Goal: Information Seeking & Learning: Learn about a topic

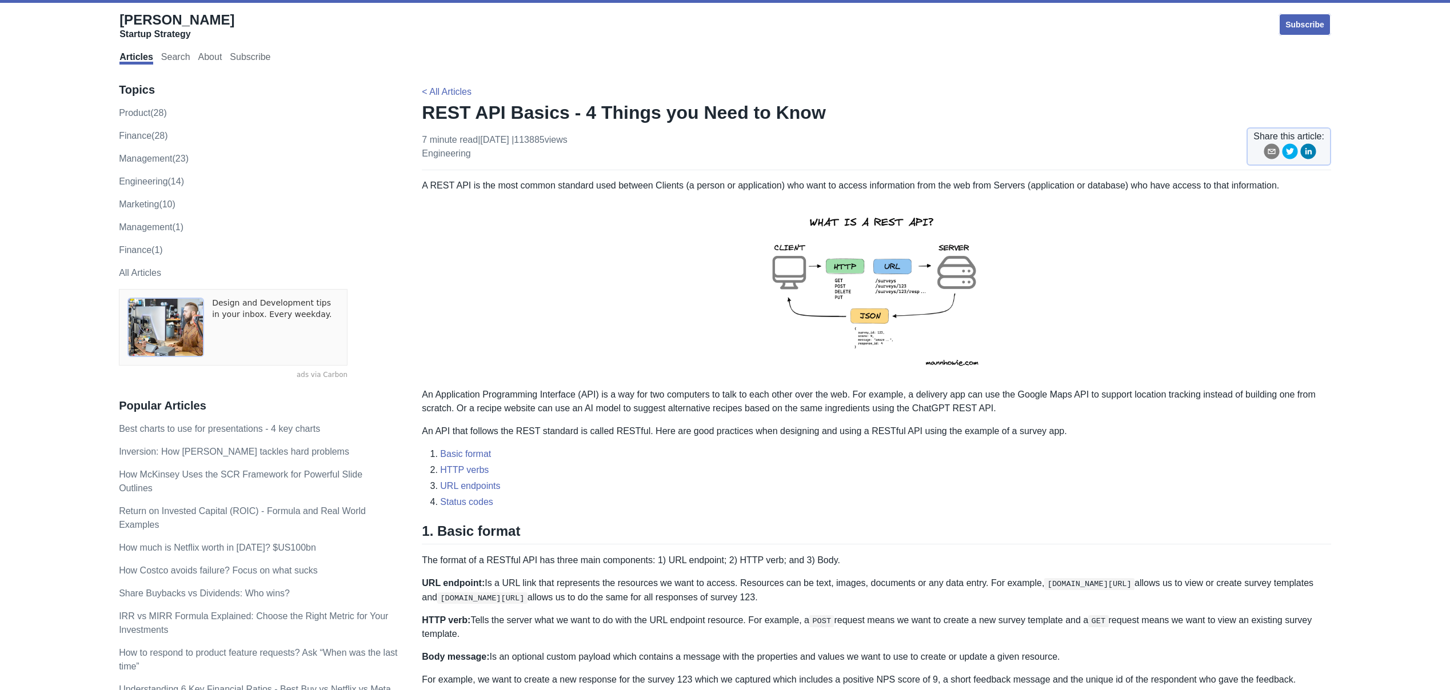
click at [1140, 190] on p "A REST API is the most common standard used between Clients (a person or applic…" at bounding box center [876, 186] width 909 height 14
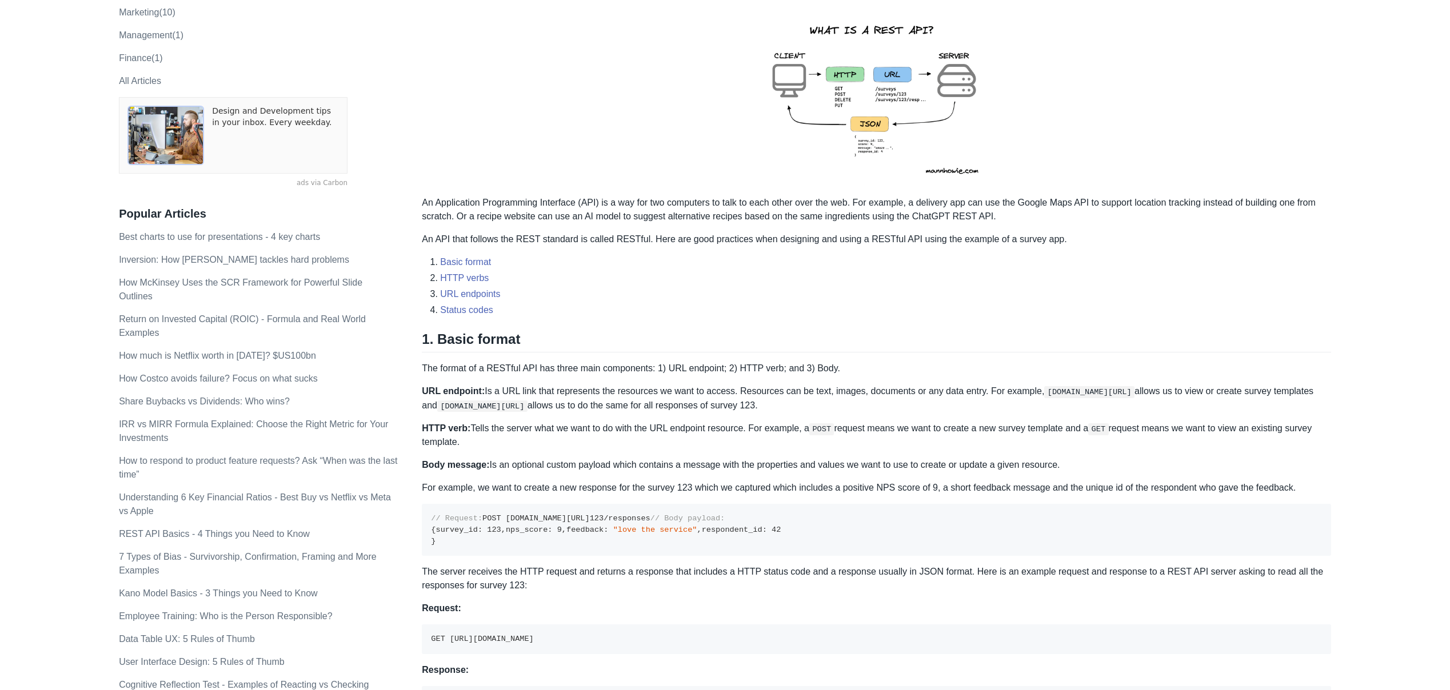
scroll to position [204, 0]
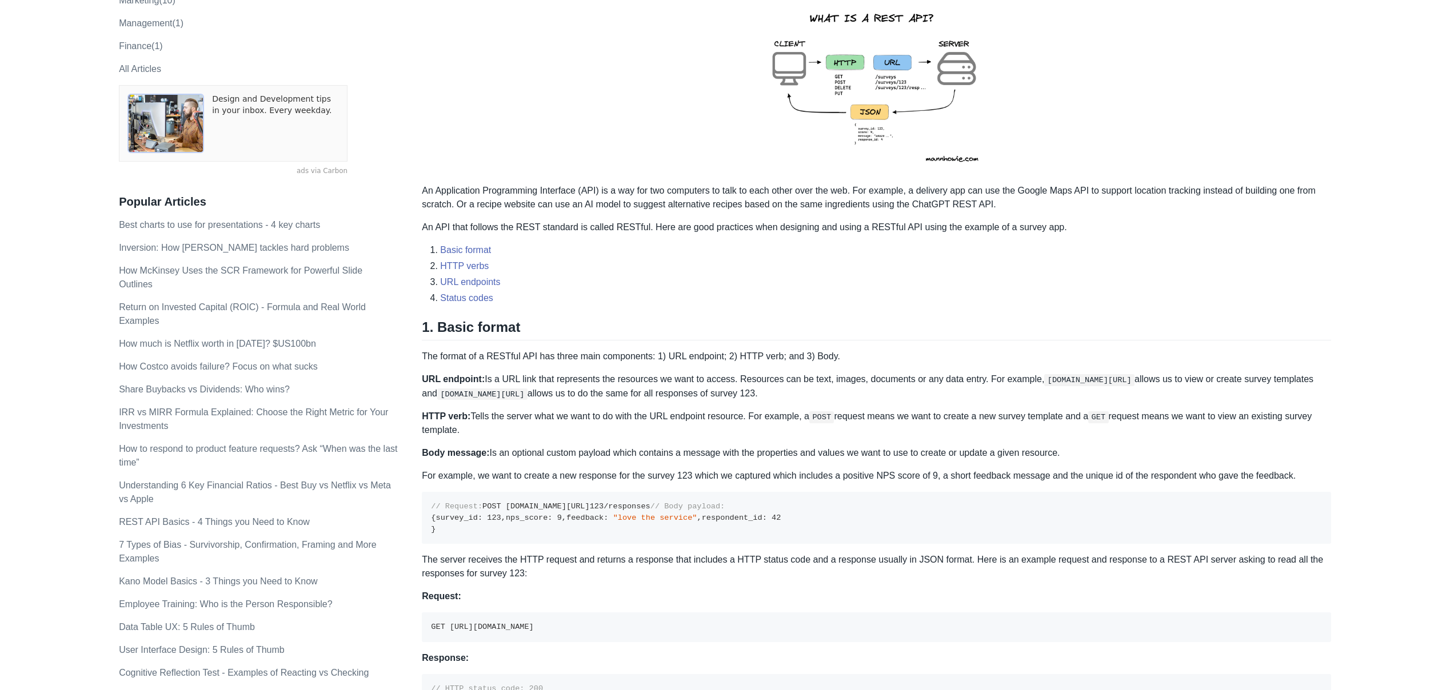
click at [582, 581] on p "The server receives the HTTP request and returns a response that includes a HTT…" at bounding box center [876, 566] width 909 height 27
click at [690, 581] on p "The server receives the HTTP request and returns a response that includes a HTT…" at bounding box center [876, 566] width 909 height 27
click at [834, 581] on p "The server receives the HTTP request and returns a response that includes a HTT…" at bounding box center [876, 566] width 909 height 27
click at [922, 581] on p "The server receives the HTTP request and returns a response that includes a HTT…" at bounding box center [876, 566] width 909 height 27
click at [997, 581] on p "The server receives the HTTP request and returns a response that includes a HTT…" at bounding box center [876, 566] width 909 height 27
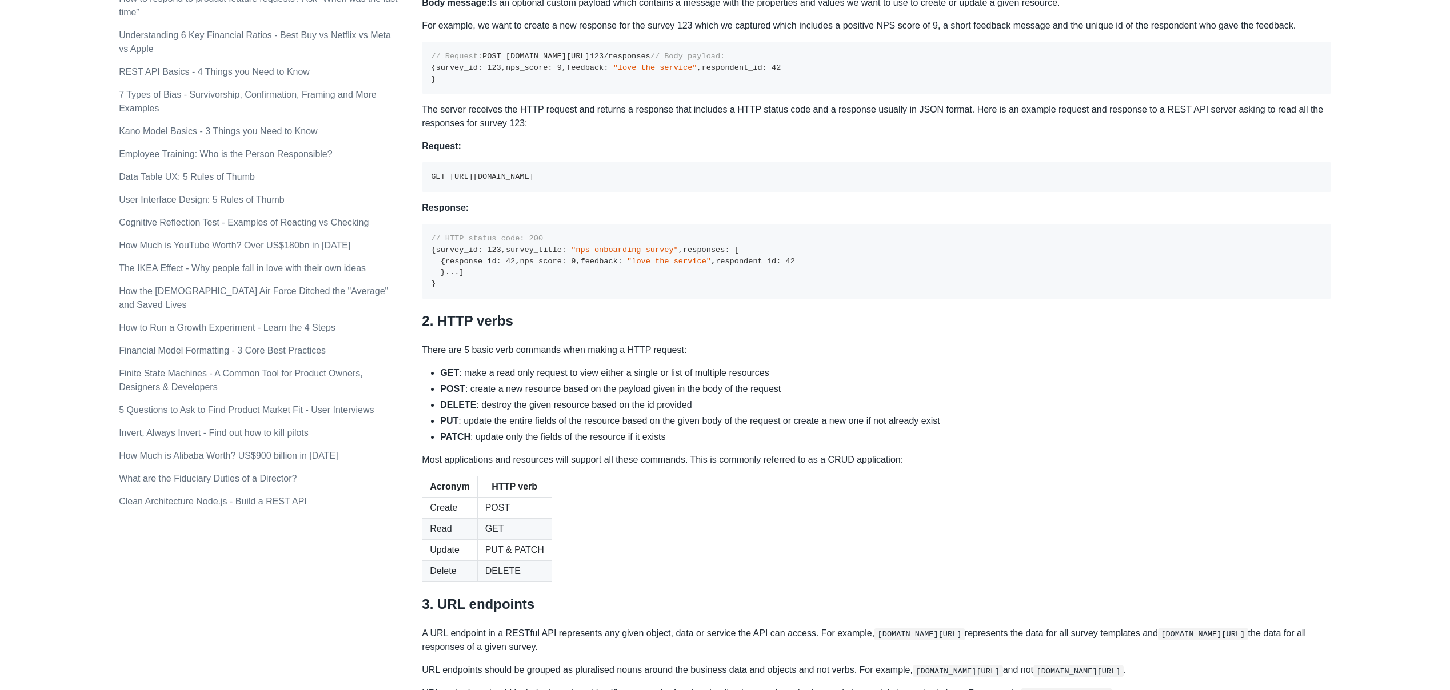
scroll to position [655, 0]
click at [596, 428] on li "PUT : update the entire fields of the resource based on the given body of the r…" at bounding box center [885, 421] width 891 height 14
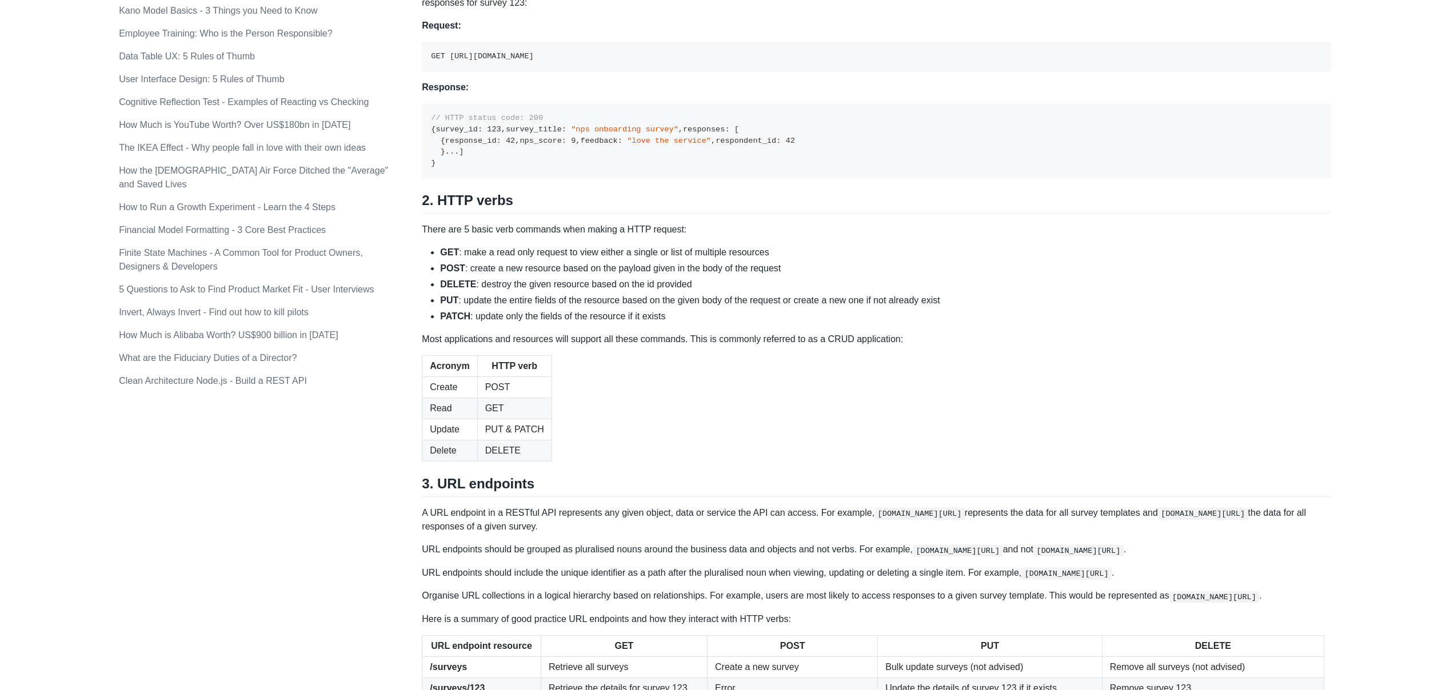
scroll to position [776, 0]
click at [707, 345] on p "Most applications and resources will support all these commands. This is common…" at bounding box center [876, 339] width 909 height 14
click at [723, 345] on p "Most applications and resources will support all these commands. This is common…" at bounding box center [876, 339] width 909 height 14
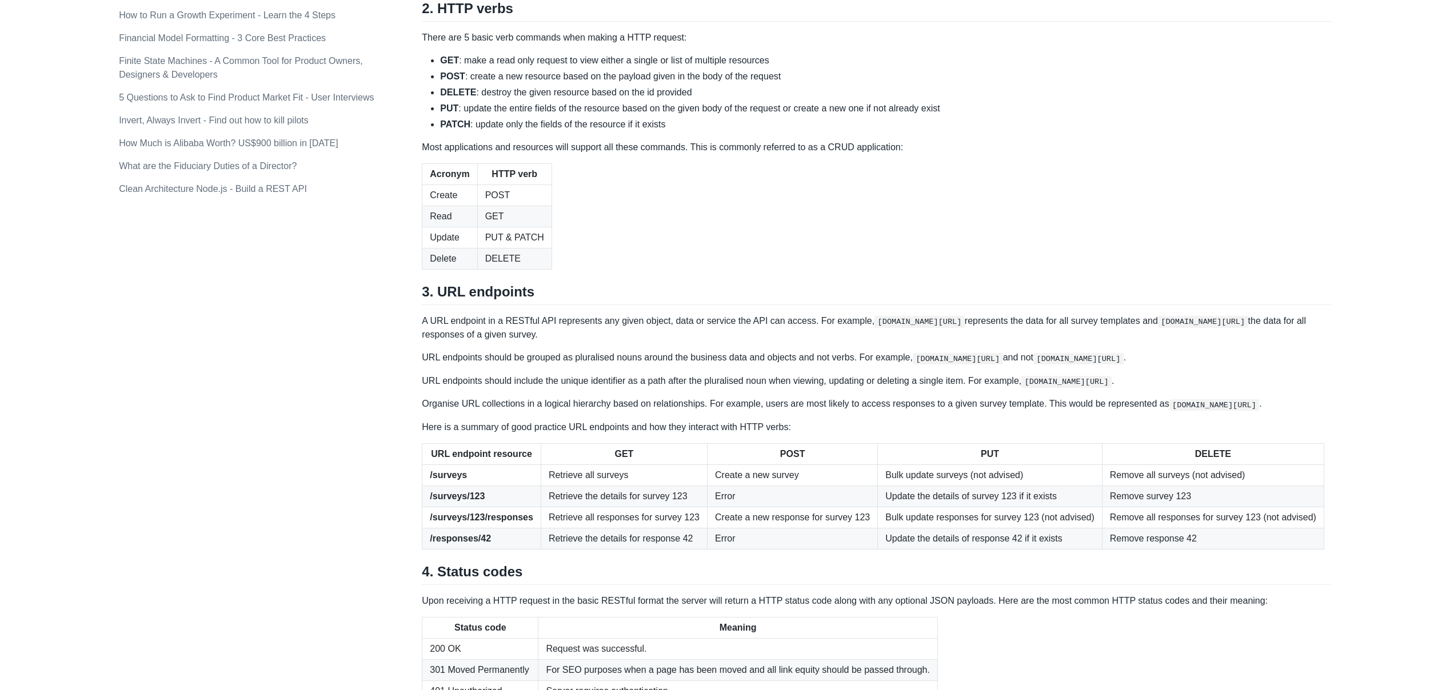
scroll to position [1029, 0]
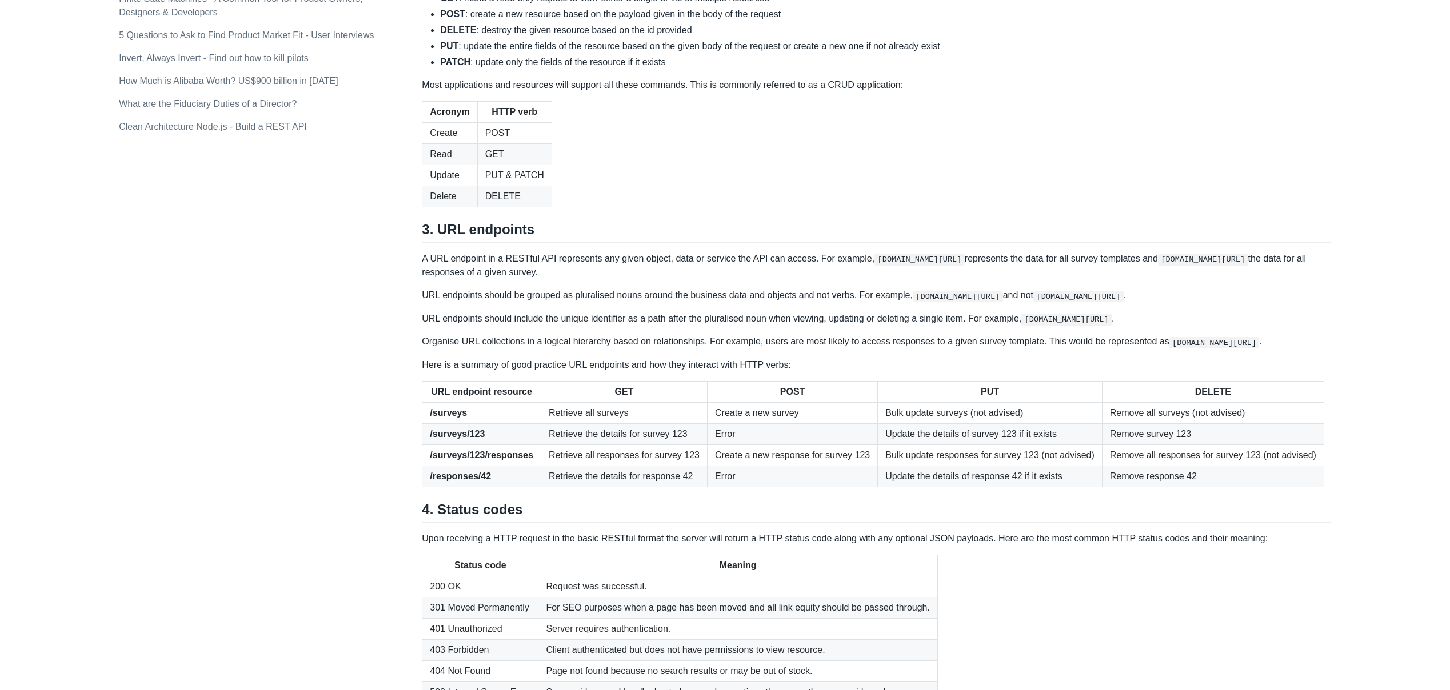
click at [690, 279] on p "A URL endpoint in a RESTful API represents any given object, data or service th…" at bounding box center [876, 265] width 909 height 27
drag, startPoint x: 717, startPoint y: 442, endPoint x: 708, endPoint y: 443, distance: 8.6
click at [716, 279] on p "A URL endpoint in a RESTful API represents any given object, data or service th…" at bounding box center [876, 265] width 909 height 27
click at [734, 279] on p "A URL endpoint in a RESTful API represents any given object, data or service th…" at bounding box center [876, 265] width 909 height 27
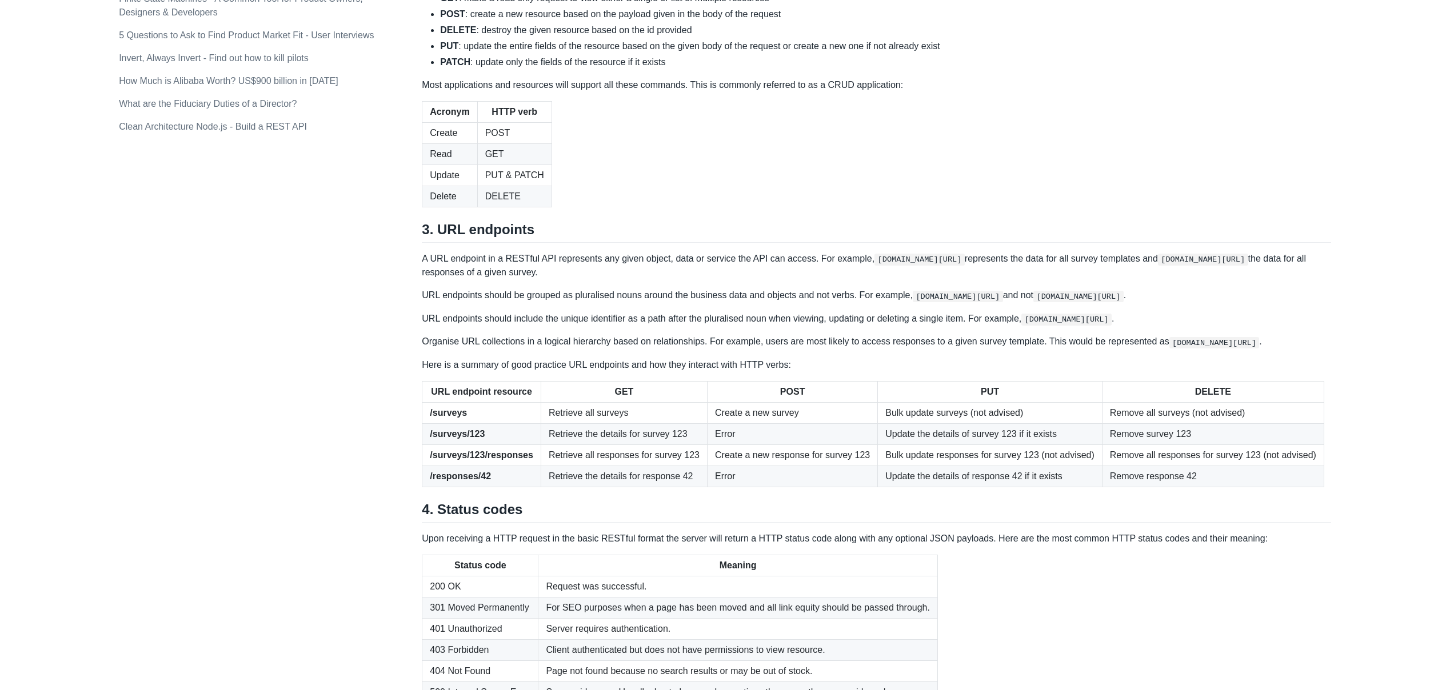
click at [822, 279] on p "A URL endpoint in a RESTful API represents any given object, data or service th…" at bounding box center [876, 265] width 909 height 27
click at [984, 279] on p "A URL endpoint in a RESTful API represents any given object, data or service th…" at bounding box center [876, 265] width 909 height 27
click at [589, 279] on p "A URL endpoint in a RESTful API represents any given object, data or service th…" at bounding box center [876, 265] width 909 height 27
click at [674, 279] on p "A URL endpoint in a RESTful API represents any given object, data or service th…" at bounding box center [876, 265] width 909 height 27
click at [428, 302] on p "URL endpoints should be grouped as pluralised nouns around the business data an…" at bounding box center [876, 296] width 909 height 14
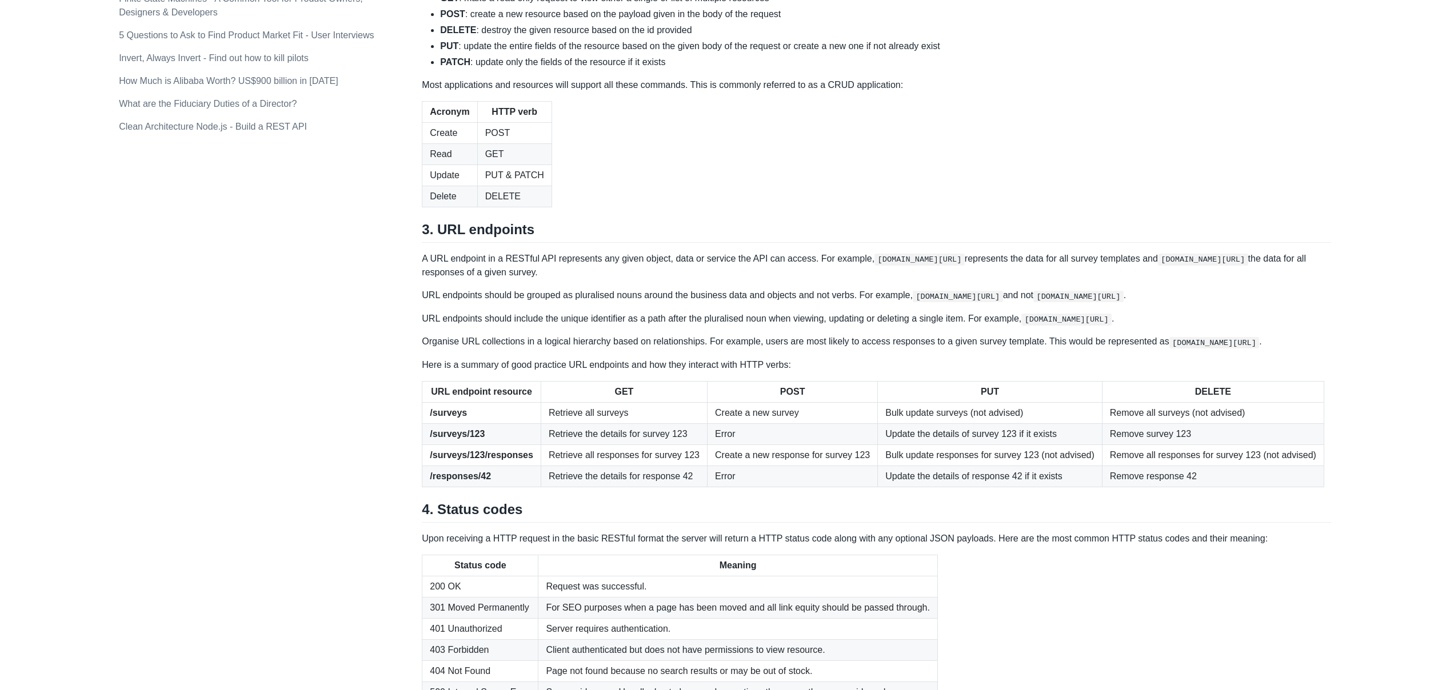
click at [574, 302] on p "URL endpoints should be grouped as pluralised nouns around the business data an…" at bounding box center [876, 296] width 909 height 14
click at [651, 302] on p "URL endpoints should be grouped as pluralised nouns around the business data an…" at bounding box center [876, 296] width 909 height 14
click at [742, 302] on p "URL endpoints should be grouped as pluralised nouns around the business data an…" at bounding box center [876, 296] width 909 height 14
click at [557, 302] on p "URL endpoints should be grouped as pluralised nouns around the business data an…" at bounding box center [876, 296] width 909 height 14
click at [582, 302] on p "URL endpoints should be grouped as pluralised nouns around the business data an…" at bounding box center [876, 296] width 909 height 14
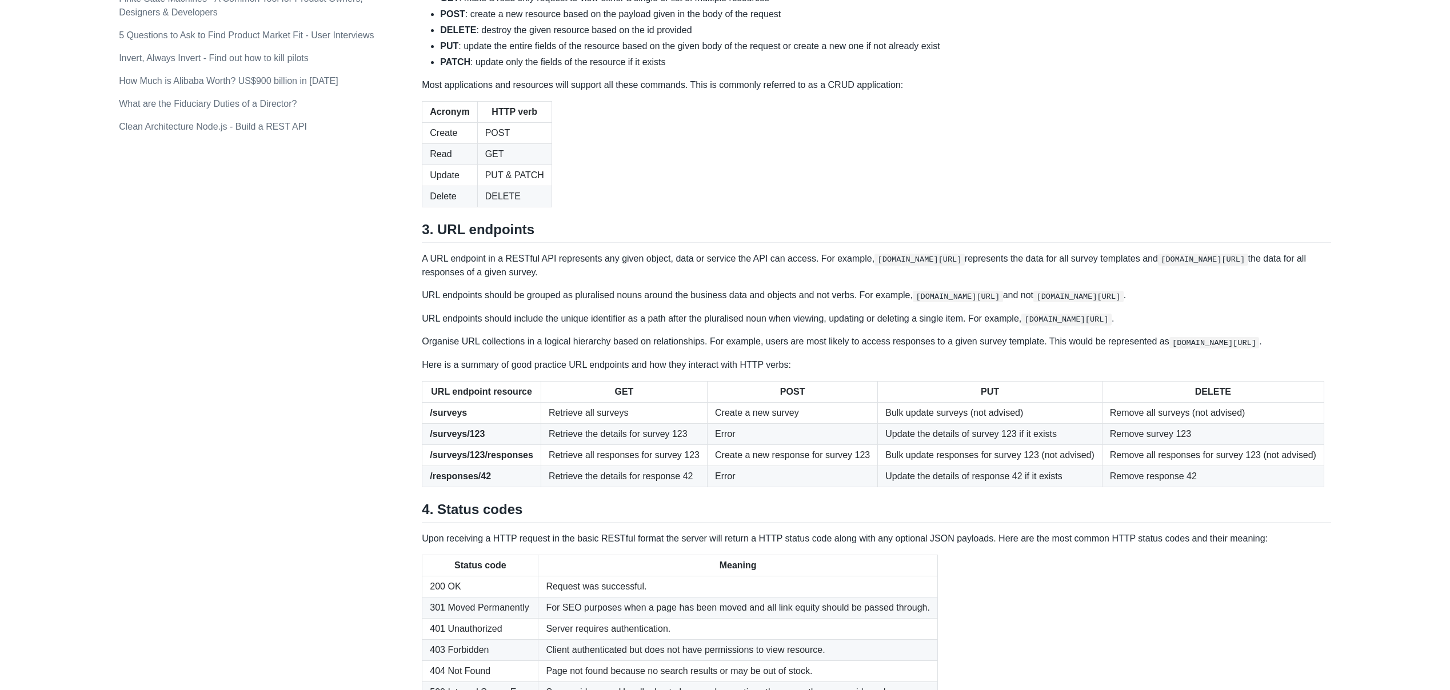
click at [617, 302] on p "URL endpoints should be grouped as pluralised nouns around the business data an…" at bounding box center [876, 296] width 909 height 14
click at [477, 326] on p "URL endpoints should include the unique identifier as a path after the pluralis…" at bounding box center [876, 319] width 909 height 14
click at [423, 326] on p "URL endpoints should include the unique identifier as a path after the pluralis…" at bounding box center [876, 319] width 909 height 14
click at [545, 326] on p "URL endpoints should include the unique identifier as a path after the pluralis…" at bounding box center [876, 319] width 909 height 14
click at [725, 326] on p "URL endpoints should include the unique identifier as a path after the pluralis…" at bounding box center [876, 319] width 909 height 14
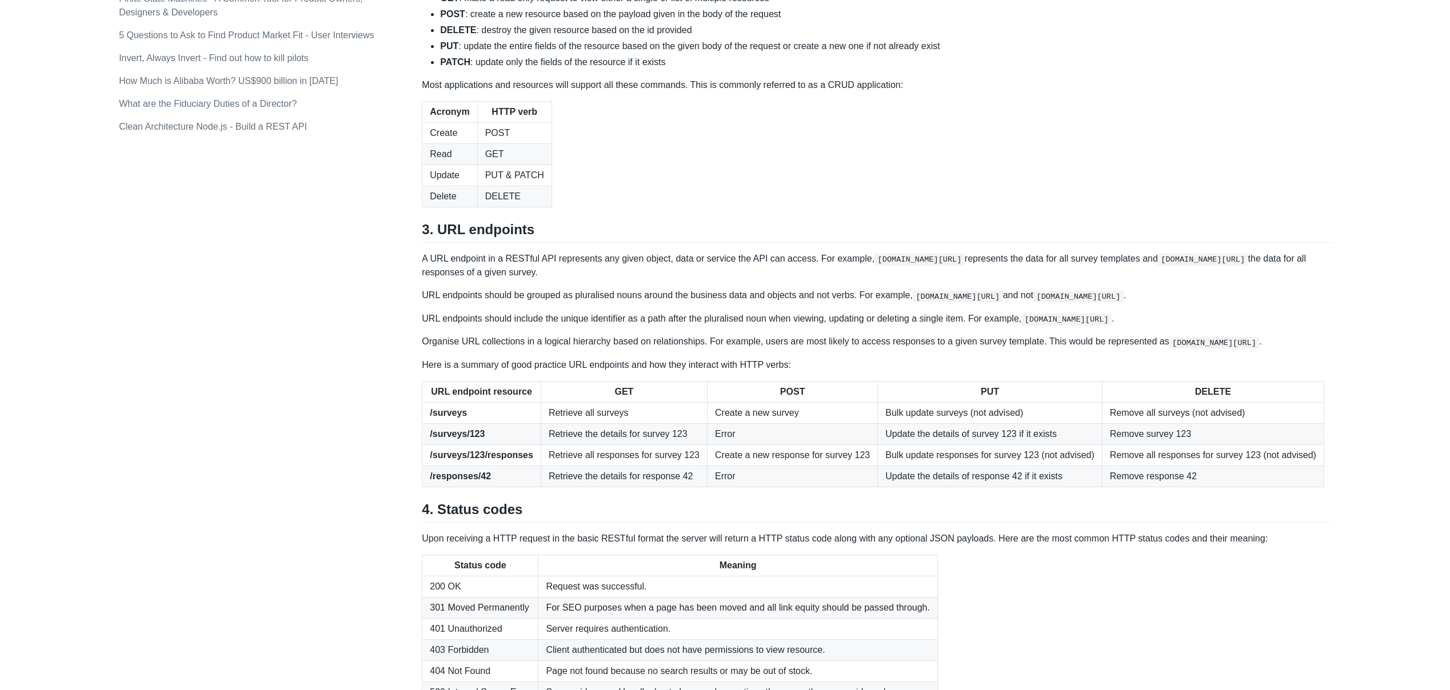
click at [800, 326] on p "URL endpoints should include the unique identifier as a path after the pluralis…" at bounding box center [876, 319] width 909 height 14
click at [866, 326] on p "URL endpoints should include the unique identifier as a path after the pluralis…" at bounding box center [876, 319] width 909 height 14
click at [479, 349] on p "Organise URL collections in a logical hierarchy based on relationships. For exa…" at bounding box center [876, 342] width 909 height 14
click at [606, 349] on p "Organise URL collections in a logical hierarchy based on relationships. For exa…" at bounding box center [876, 342] width 909 height 14
click at [710, 349] on p "Organise URL collections in a logical hierarchy based on relationships. For exa…" at bounding box center [876, 342] width 909 height 14
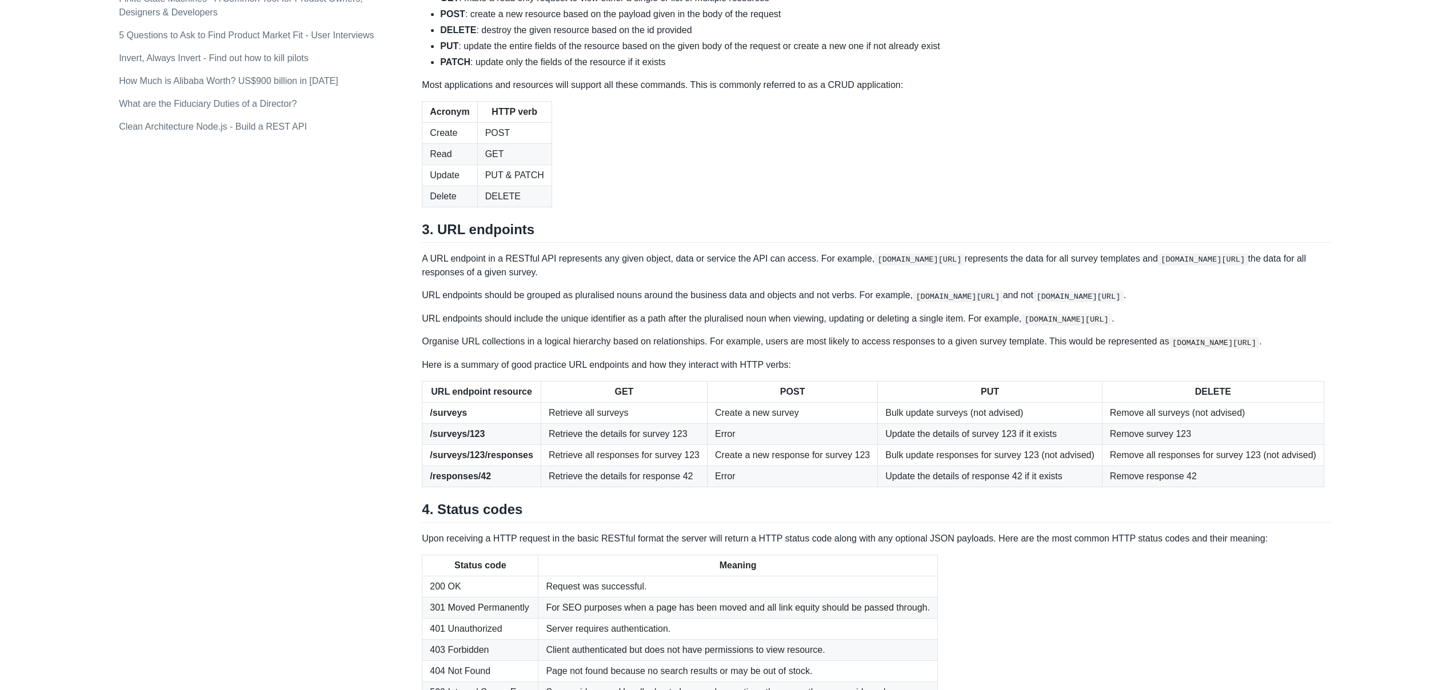
click at [776, 349] on p "Organise URL collections in a logical hierarchy based on relationships. For exa…" at bounding box center [876, 342] width 909 height 14
drag, startPoint x: 852, startPoint y: 525, endPoint x: 877, endPoint y: 527, distance: 24.6
click at [852, 349] on p "Organise URL collections in a logical hierarchy based on relationships. For exa…" at bounding box center [876, 342] width 909 height 14
drag, startPoint x: 910, startPoint y: 524, endPoint x: 939, endPoint y: 526, distance: 28.6
click at [910, 349] on p "Organise URL collections in a logical hierarchy based on relationships. For exa…" at bounding box center [876, 342] width 909 height 14
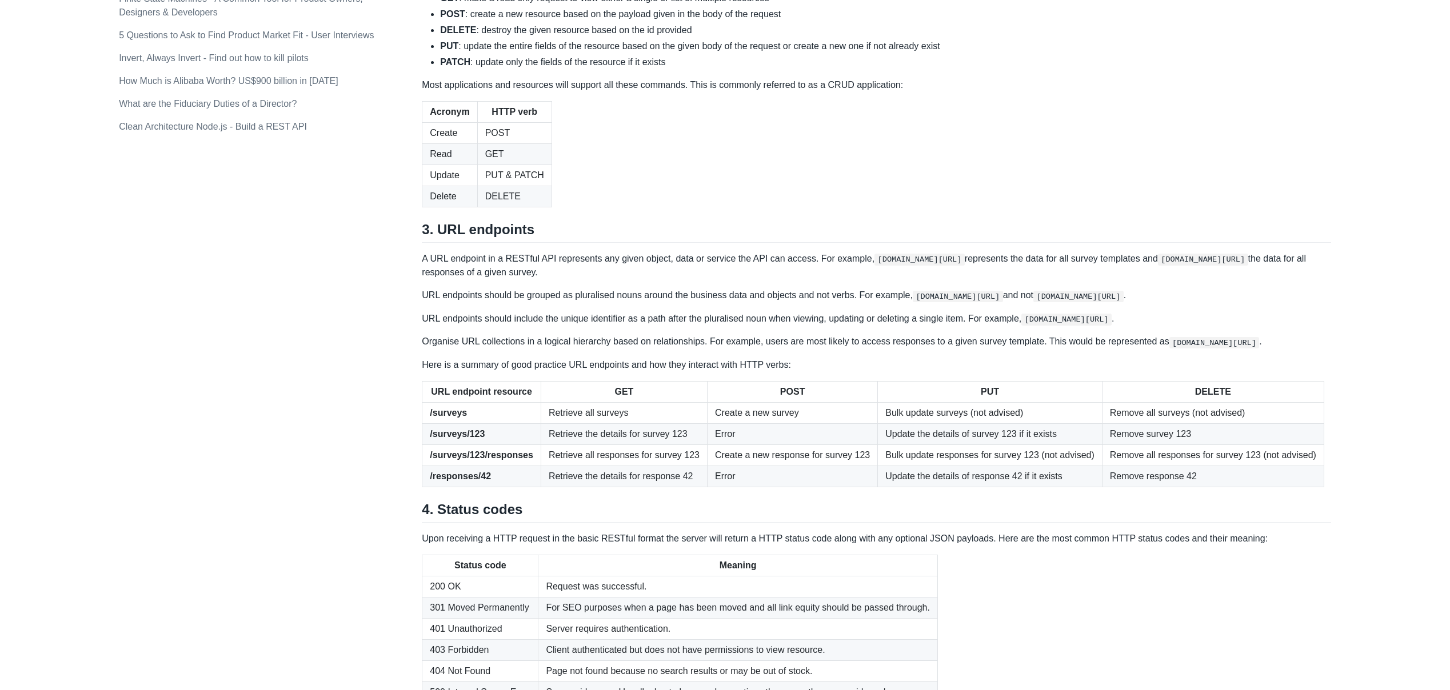
drag, startPoint x: 963, startPoint y: 526, endPoint x: 1021, endPoint y: 529, distance: 57.8
click at [964, 349] on p "Organise URL collections in a logical hierarchy based on relationships. For exa…" at bounding box center [876, 342] width 909 height 14
click at [1065, 349] on p "Organise URL collections in a logical hierarchy based on relationships. For exa…" at bounding box center [876, 342] width 909 height 14
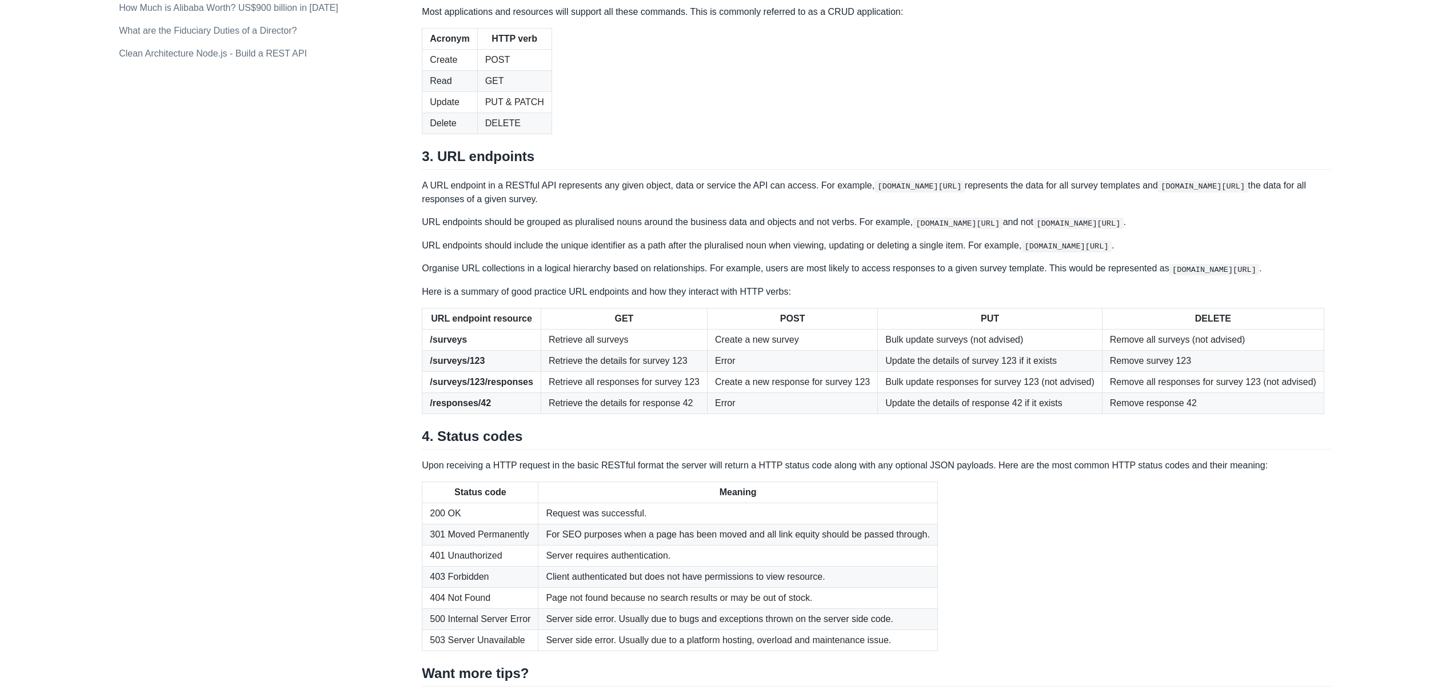
scroll to position [1104, 0]
click at [979, 392] on td "Bulk update responses for survey 123 (not advised)" at bounding box center [990, 380] width 225 height 21
click at [1190, 392] on td "Remove all responses for survey 123 (not advised)" at bounding box center [1213, 380] width 222 height 21
click at [1188, 392] on td "Remove all responses for survey 123 (not advised)" at bounding box center [1213, 380] width 222 height 21
click at [575, 413] on td "Retrieve the details for response 42" at bounding box center [624, 402] width 166 height 21
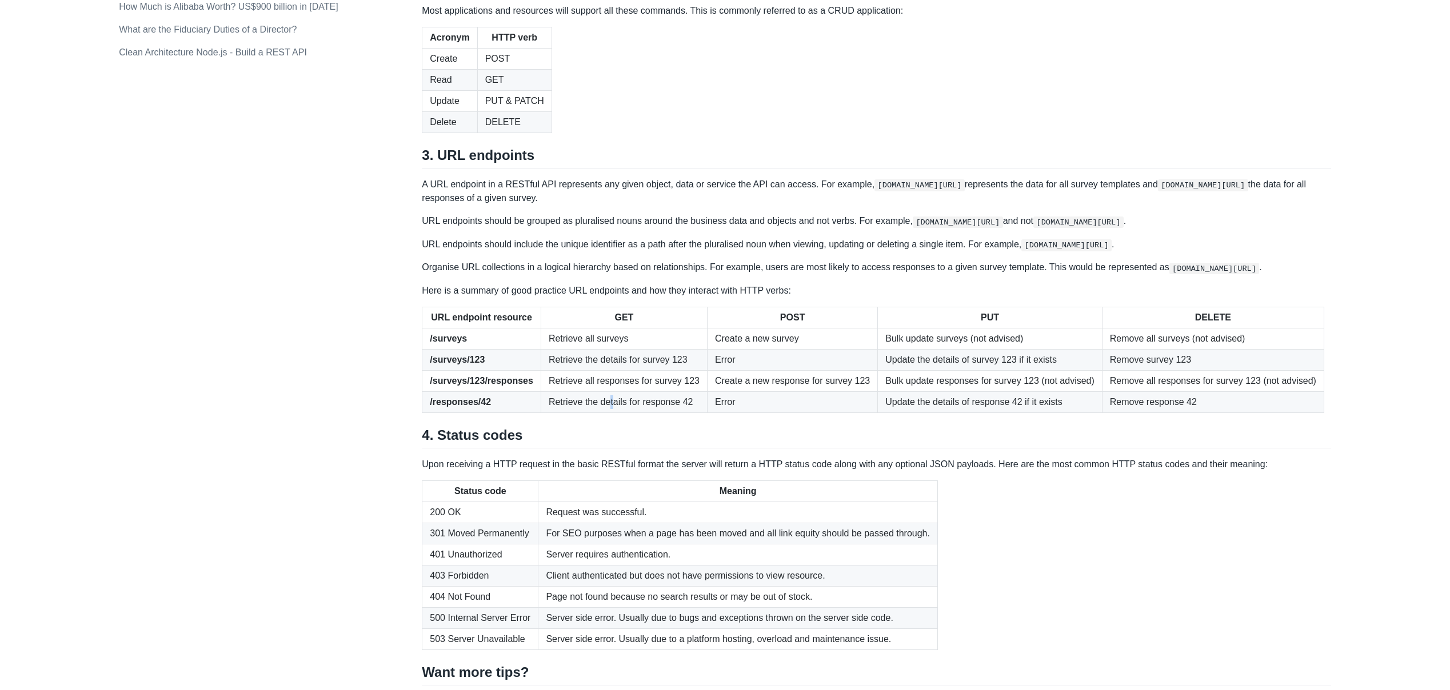
drag, startPoint x: 612, startPoint y: 612, endPoint x: 622, endPoint y: 613, distance: 9.7
click at [614, 413] on td "Retrieve the details for response 42" at bounding box center [624, 402] width 166 height 21
click at [722, 413] on td "Error" at bounding box center [793, 402] width 170 height 21
click at [902, 413] on td "Update the details of response 42 if it exists" at bounding box center [990, 402] width 225 height 21
click at [933, 413] on td "Update the details of response 42 if it exists" at bounding box center [990, 402] width 225 height 21
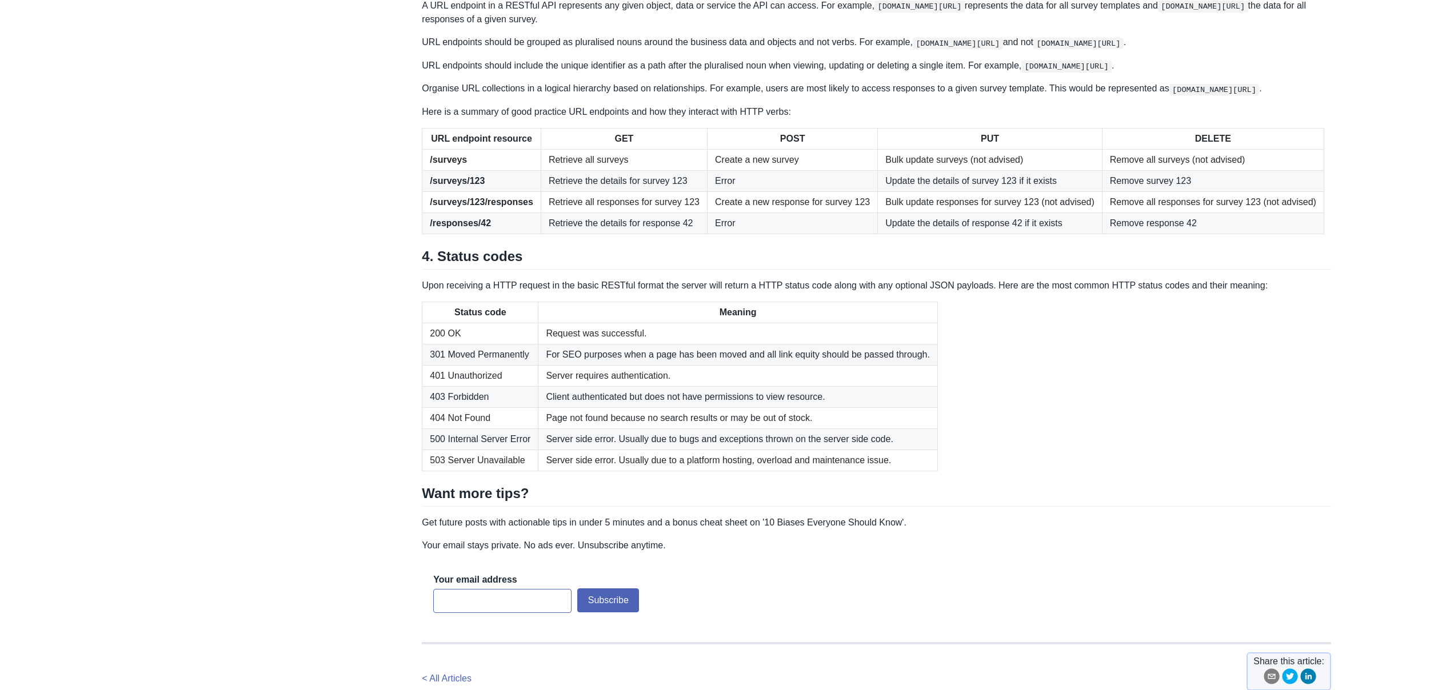
scroll to position [1283, 0]
drag, startPoint x: 549, startPoint y: 582, endPoint x: 685, endPoint y: 585, distance: 136.6
click at [685, 386] on td "Server requires authentication." at bounding box center [738, 375] width 400 height 21
drag, startPoint x: 548, startPoint y: 601, endPoint x: 852, endPoint y: 608, distance: 303.6
click at [852, 407] on td "Client authenticated but does not have permissions to view resource." at bounding box center [738, 396] width 400 height 21
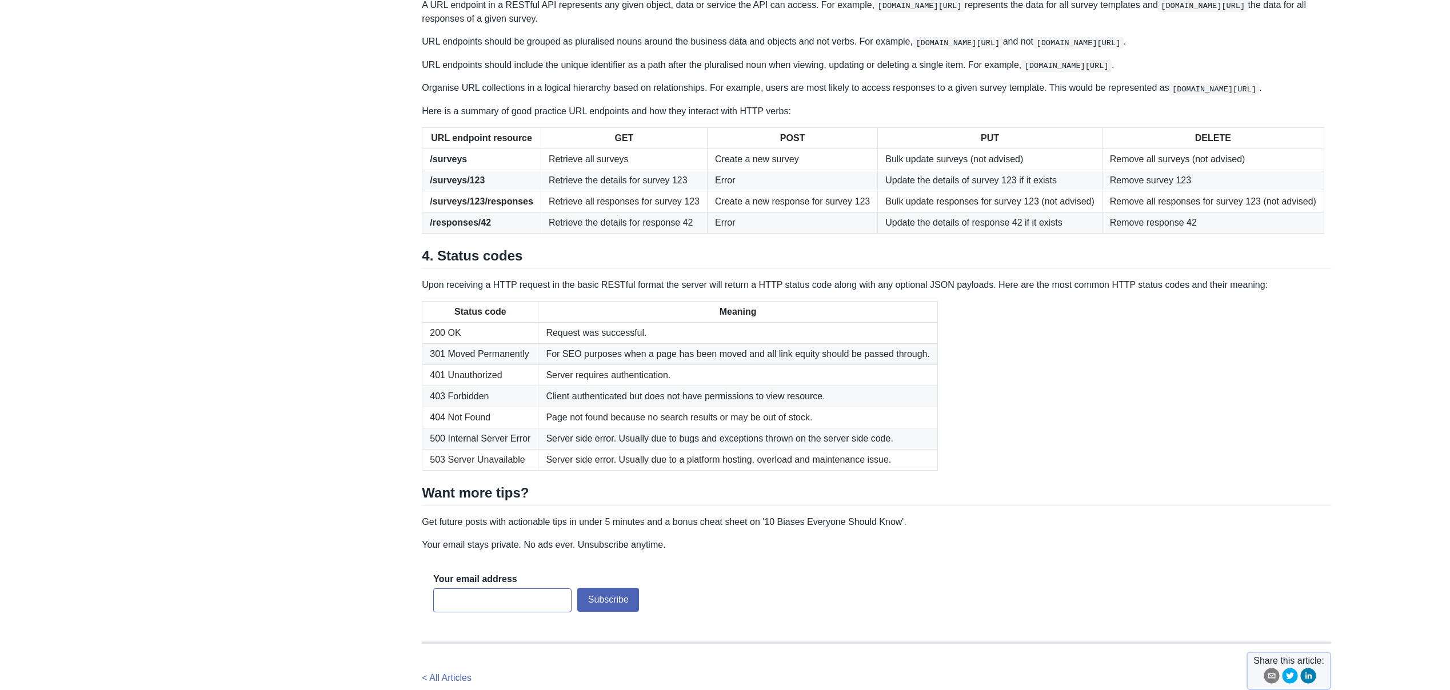
click at [548, 428] on td "Page not found because no search results or may be out of stock." at bounding box center [738, 417] width 400 height 21
click at [625, 428] on td "Page not found because no search results or may be out of stock." at bounding box center [738, 417] width 400 height 21
drag, startPoint x: 547, startPoint y: 647, endPoint x: 612, endPoint y: 645, distance: 65.2
click at [612, 449] on td "Server side error. Usually due to bugs and exceptions thrown on the server side…" at bounding box center [738, 438] width 400 height 21
click at [614, 449] on td "Server side error. Usually due to bugs and exceptions thrown on the server side…" at bounding box center [738, 438] width 400 height 21
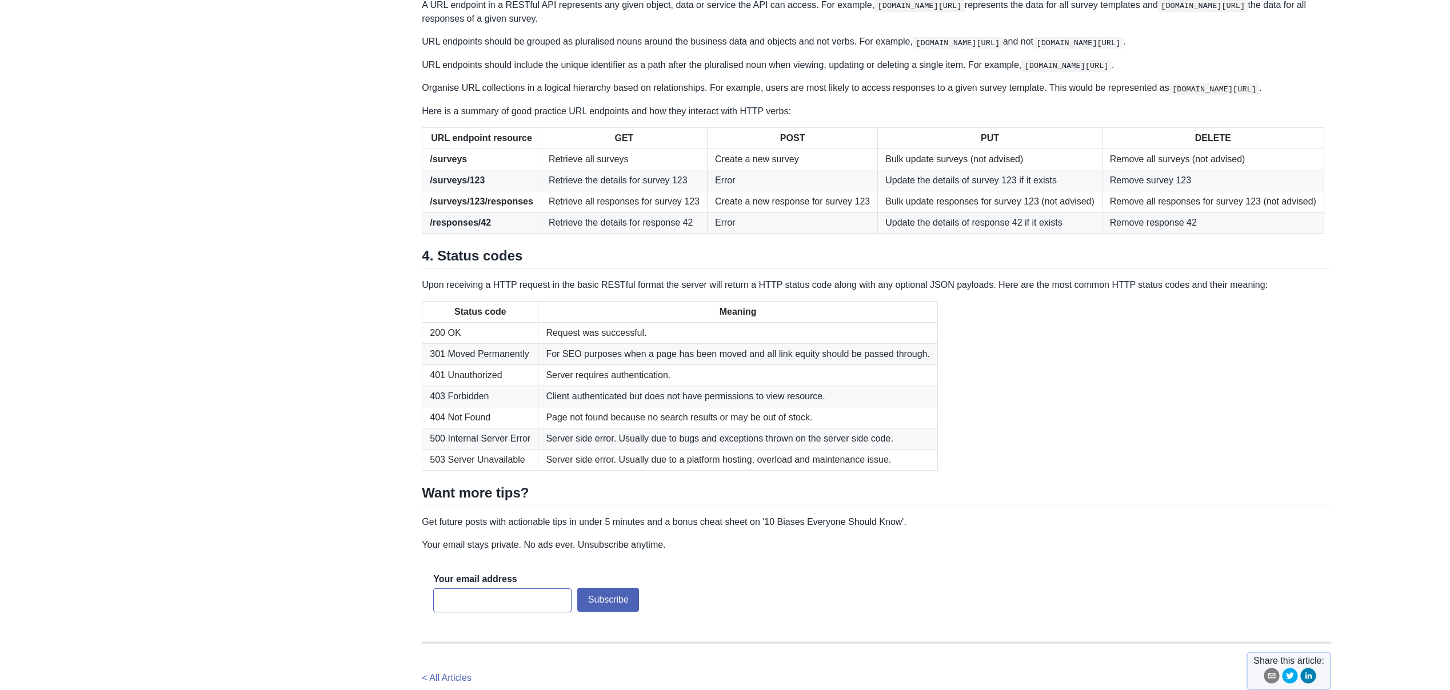
click at [658, 449] on td "Server side error. Usually due to bugs and exceptions thrown on the server side…" at bounding box center [738, 438] width 400 height 21
drag, startPoint x: 554, startPoint y: 665, endPoint x: 904, endPoint y: 664, distance: 350.4
click at [904, 470] on td "Server side error. Usually due to a platform hosting, overload and maintenance …" at bounding box center [738, 459] width 400 height 21
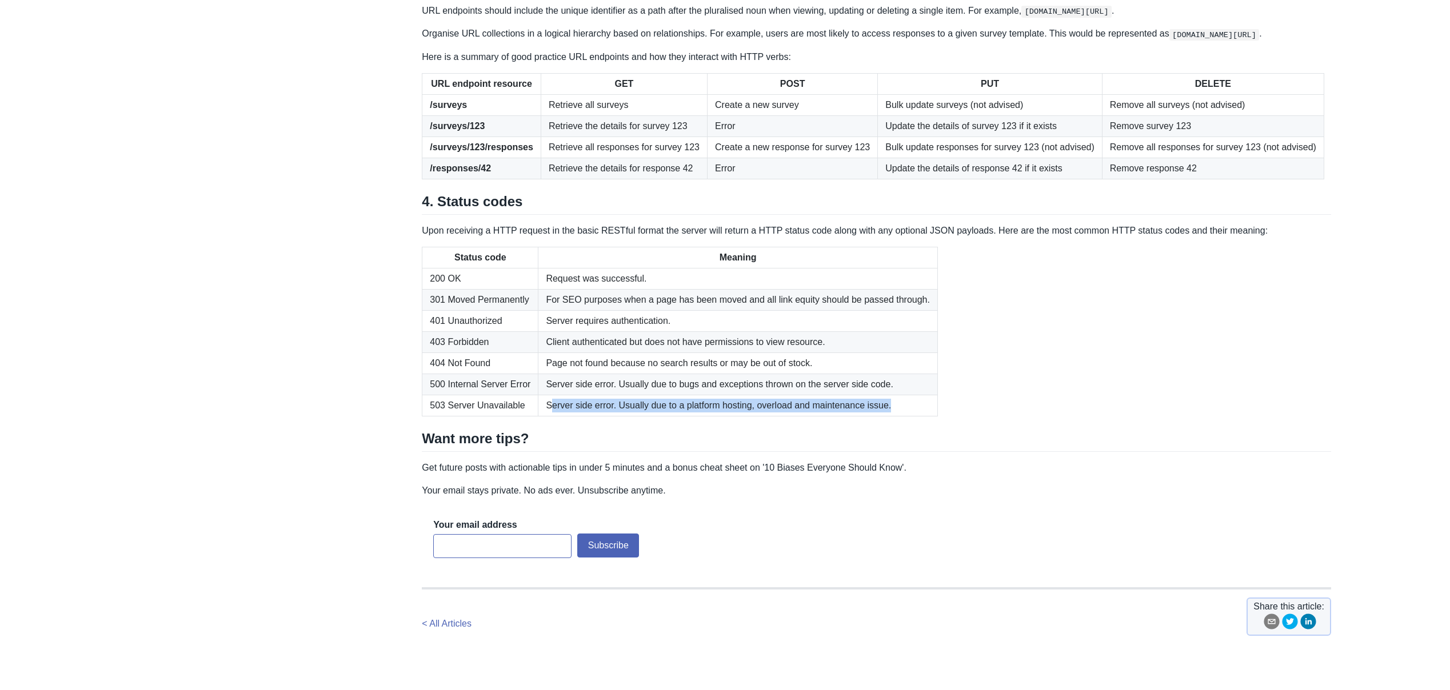
scroll to position [1350, 0]
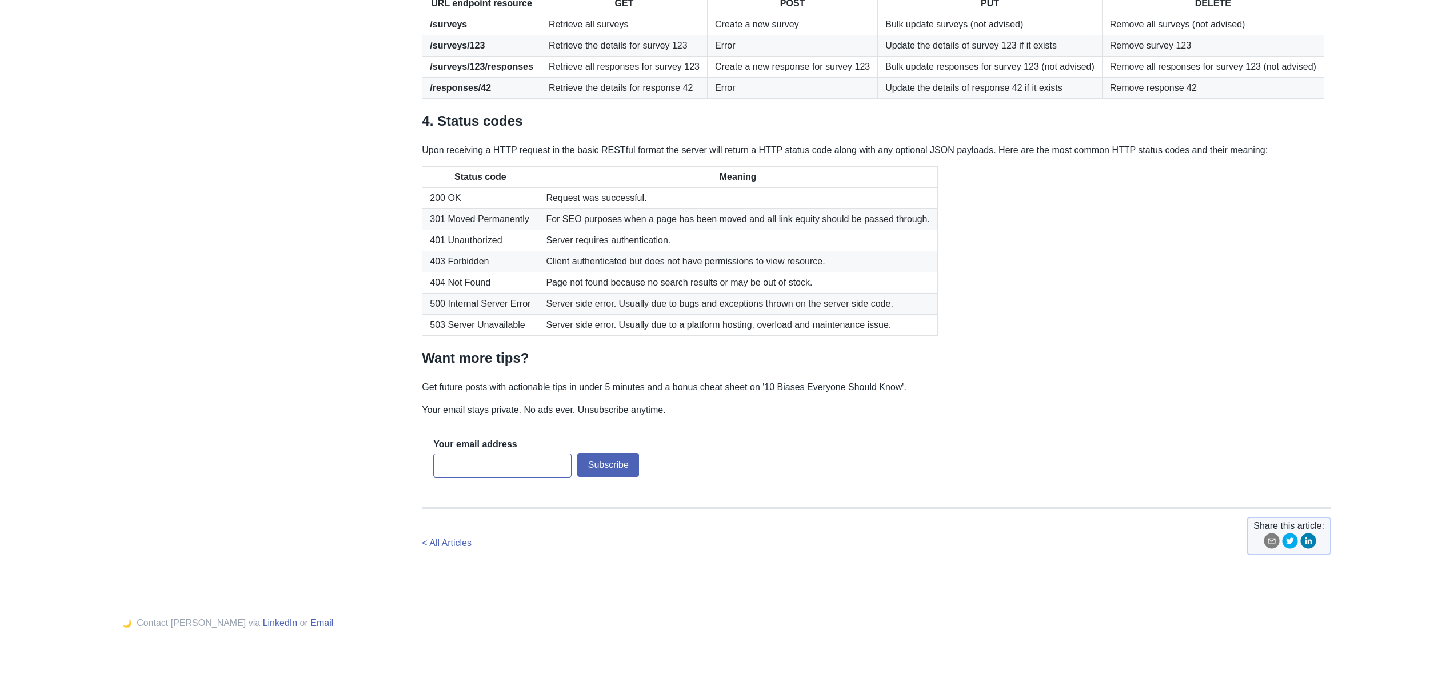
scroll to position [1463, 0]
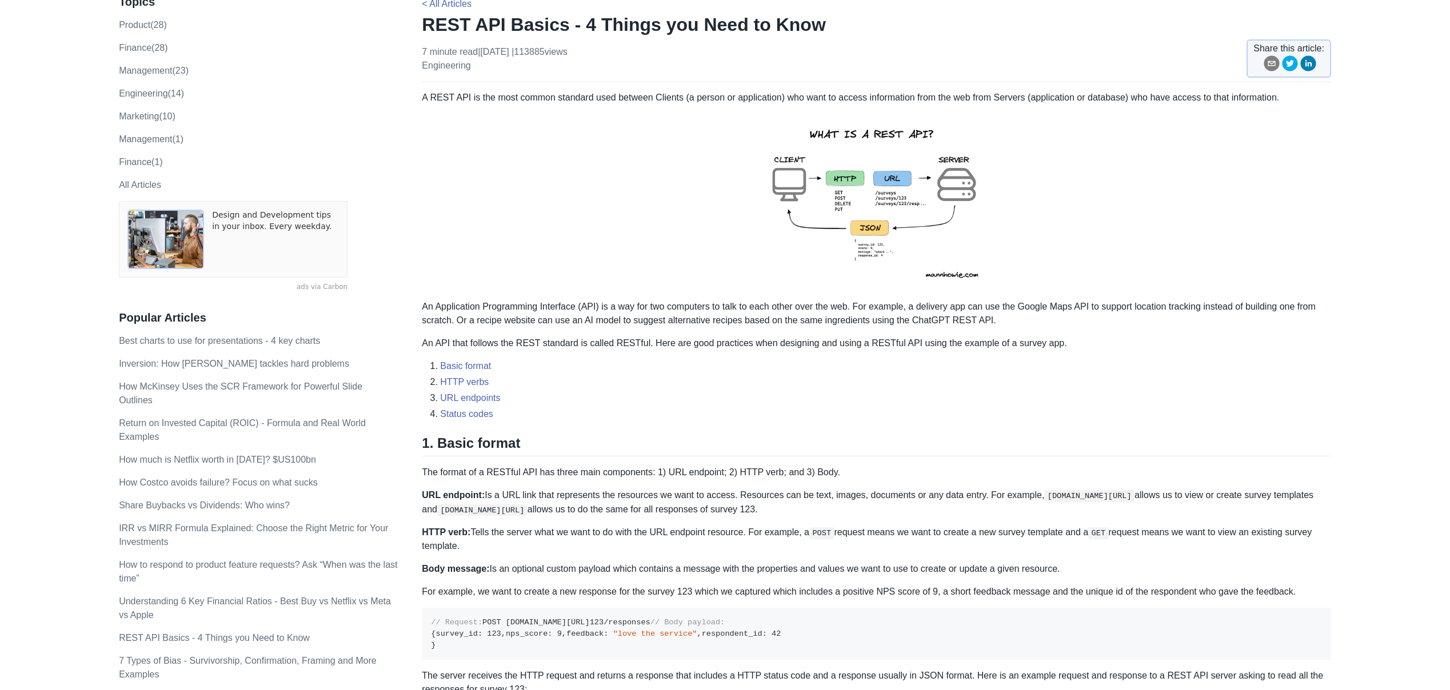
scroll to position [0, 0]
